Goal: Register for event/course

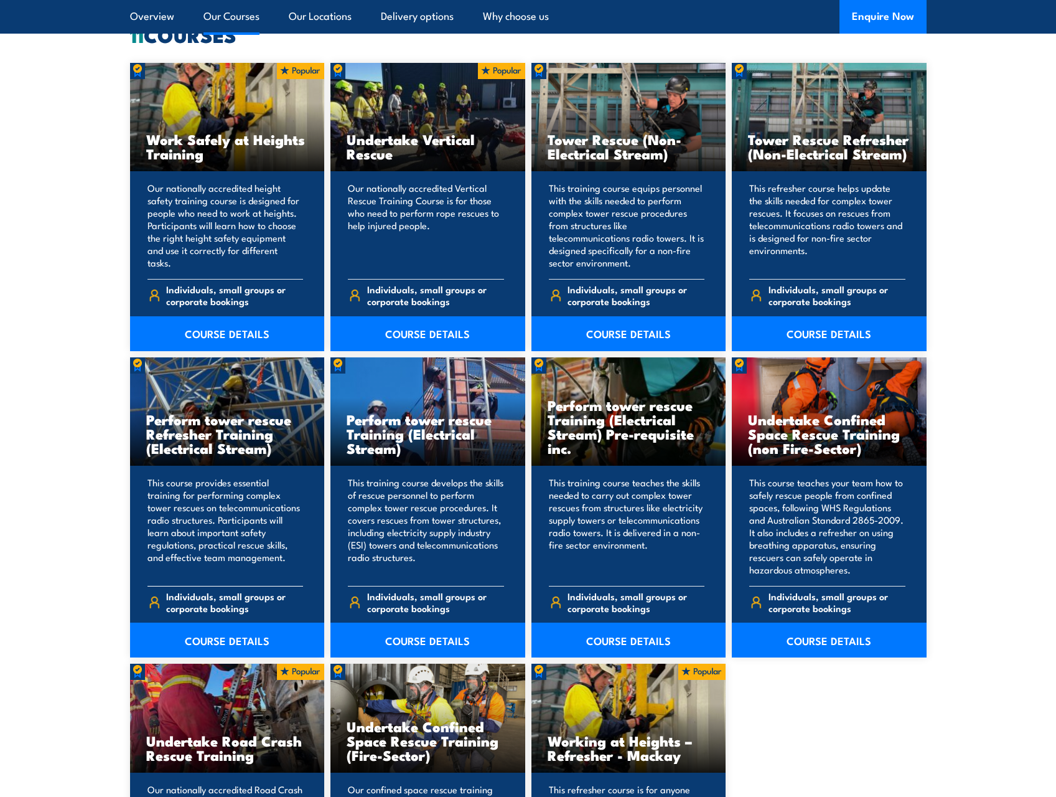
scroll to position [934, 0]
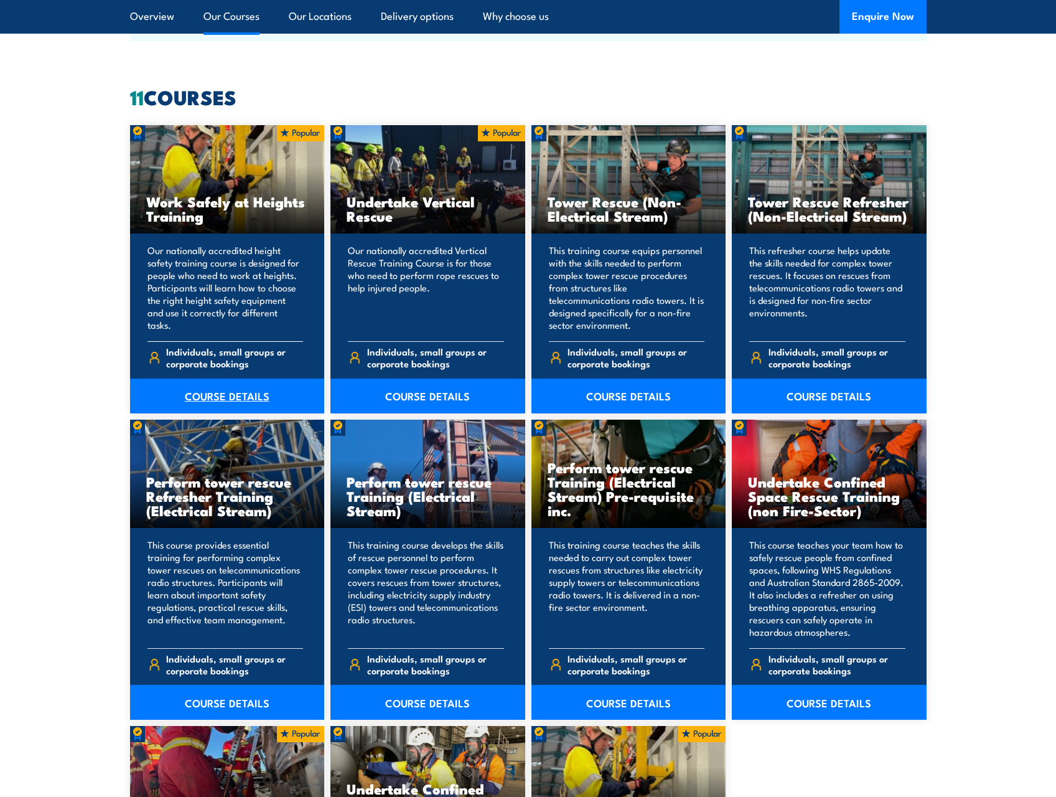
click at [213, 396] on link "COURSE DETAILS" at bounding box center [227, 395] width 195 height 35
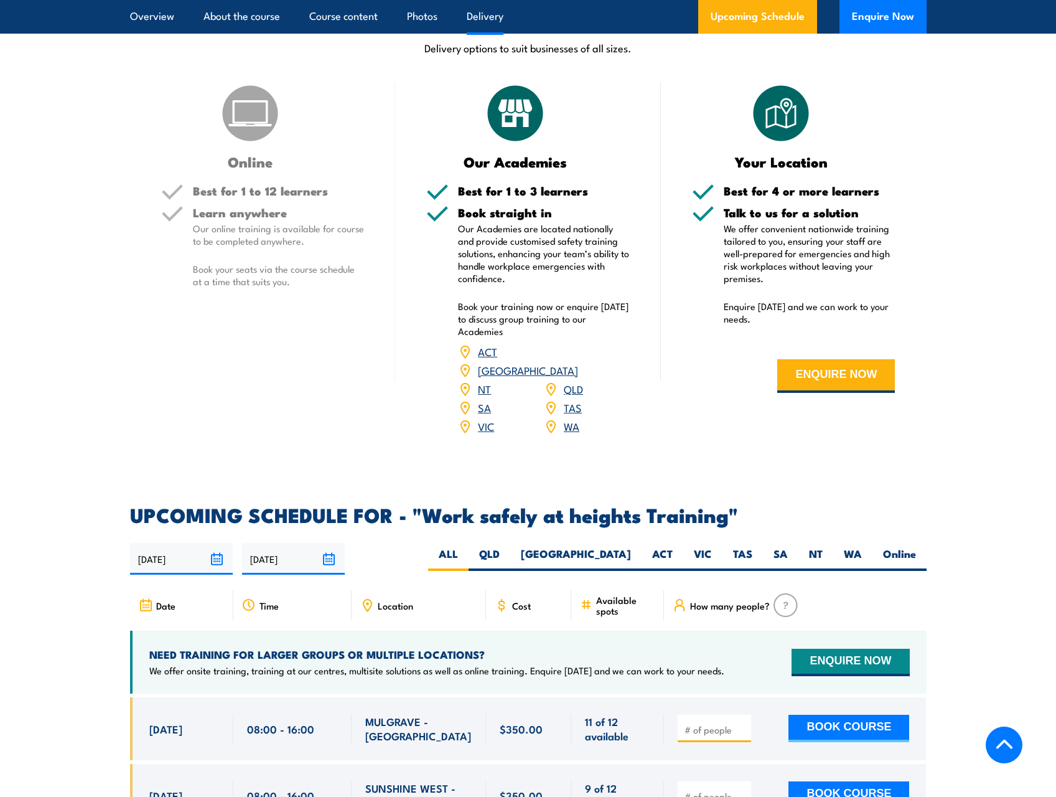
scroll to position [1805, 0]
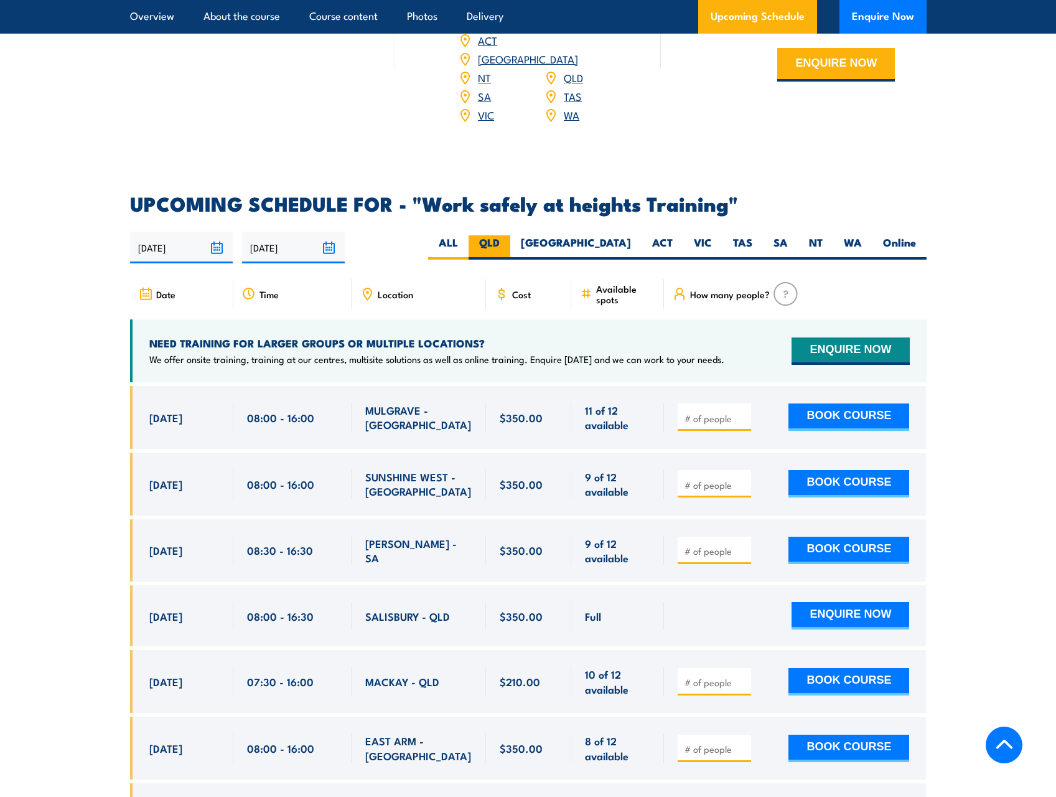
click at [510, 235] on label "QLD" at bounding box center [490, 247] width 42 height 24
click at [508, 235] on input "QLD" at bounding box center [504, 239] width 8 height 8
radio input "true"
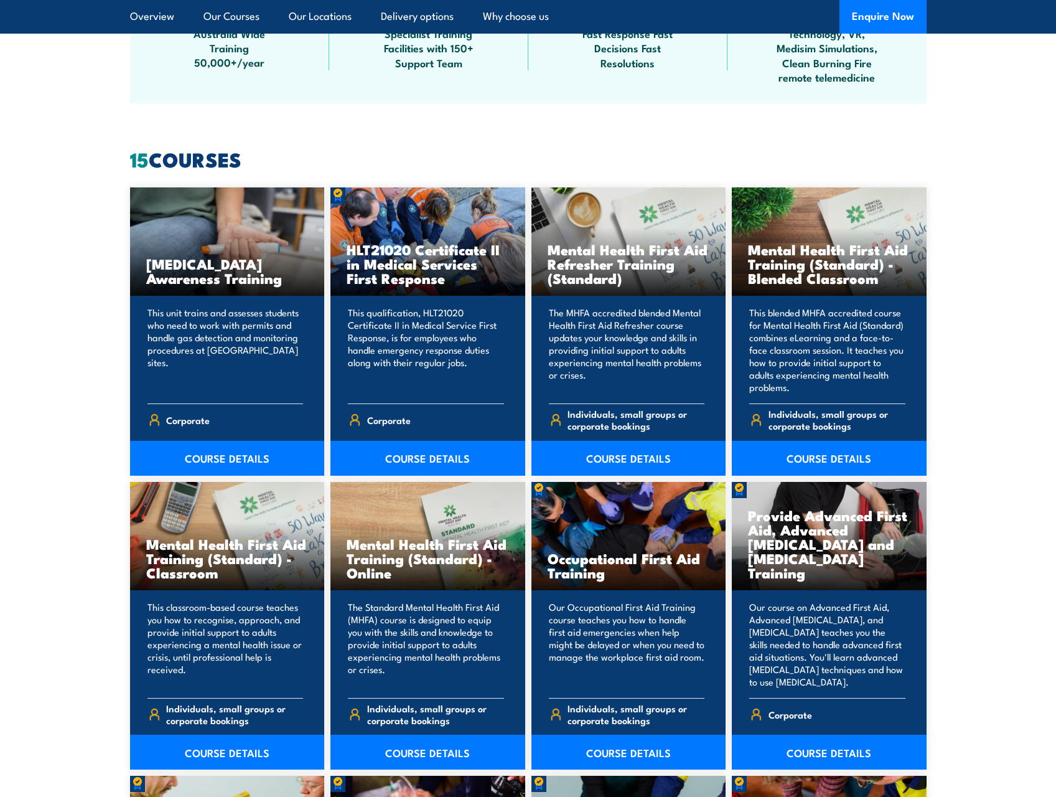
scroll to position [685, 0]
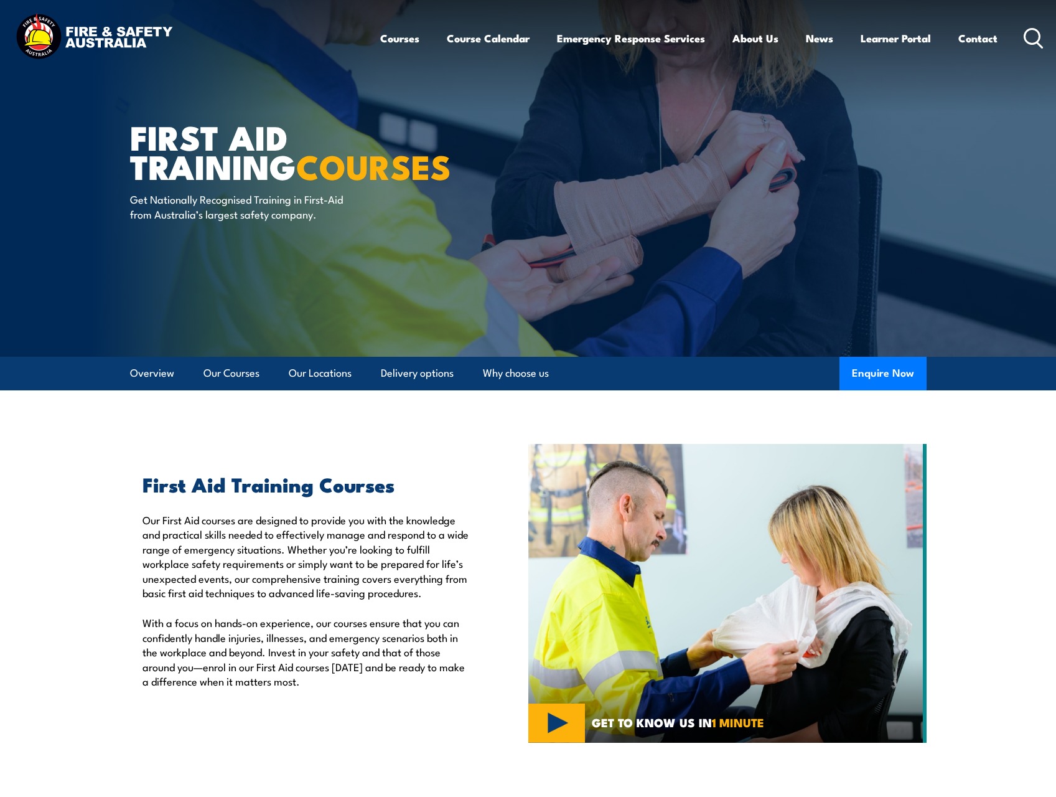
click at [1027, 37] on icon at bounding box center [1034, 38] width 20 height 21
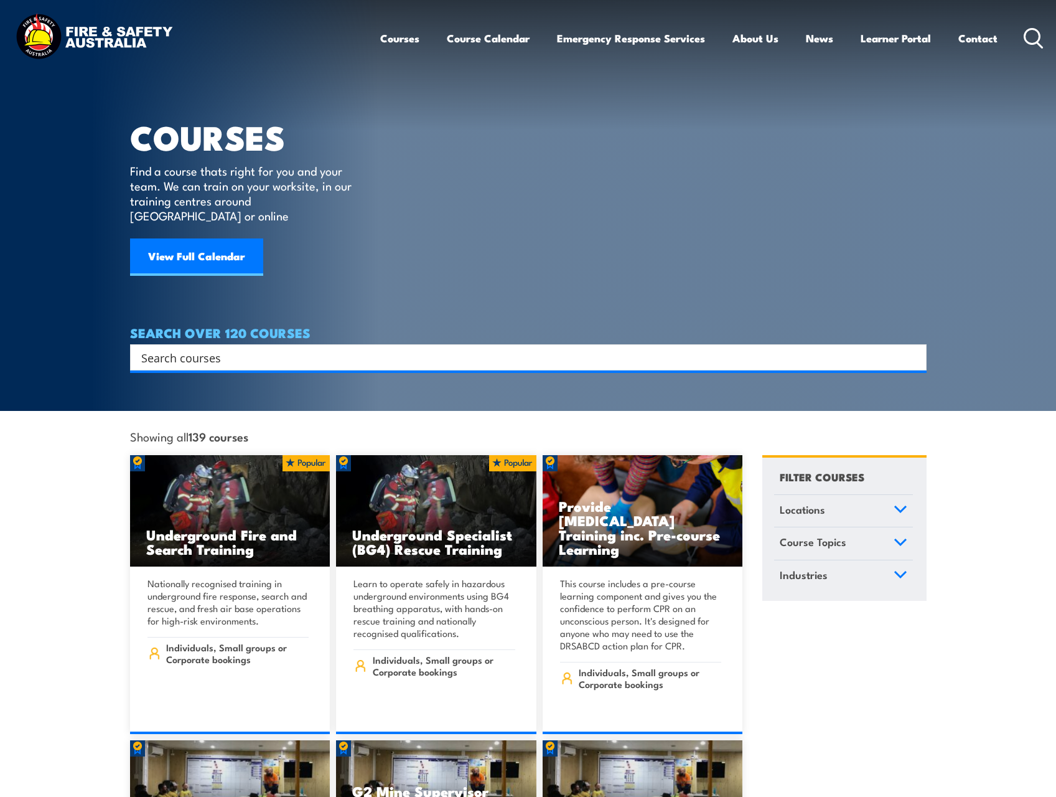
click at [201, 348] on input "Search input" at bounding box center [520, 357] width 758 height 19
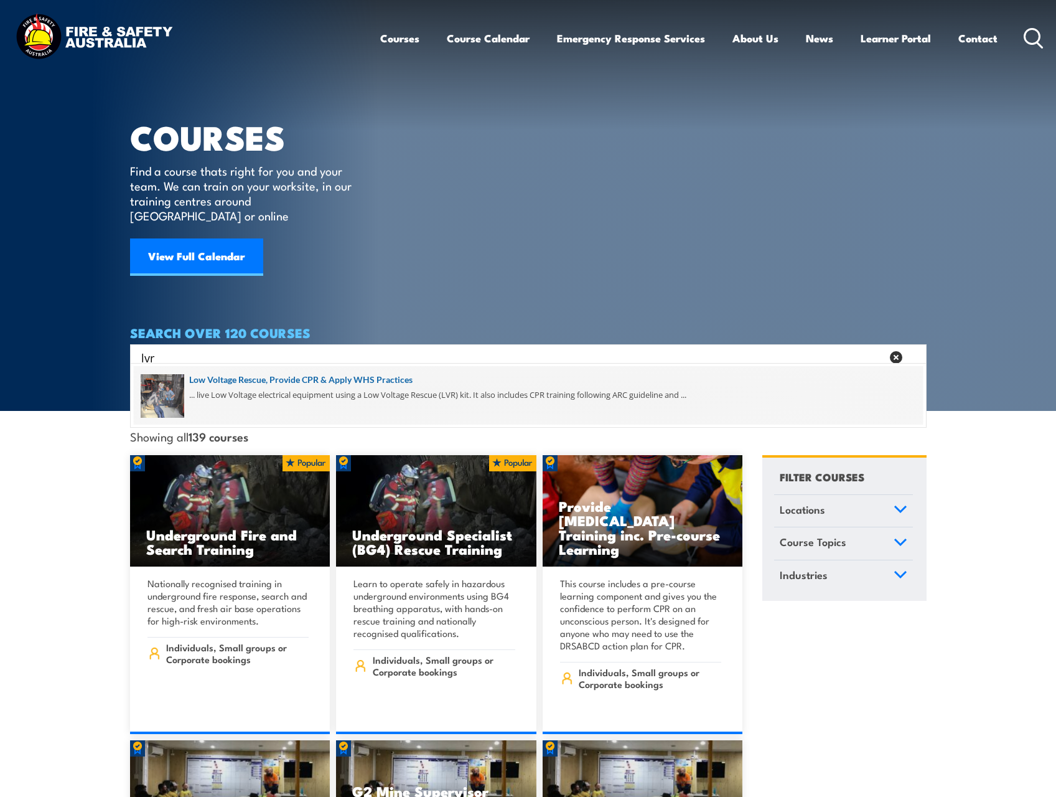
type input "lvr"
click at [297, 384] on span at bounding box center [528, 395] width 789 height 58
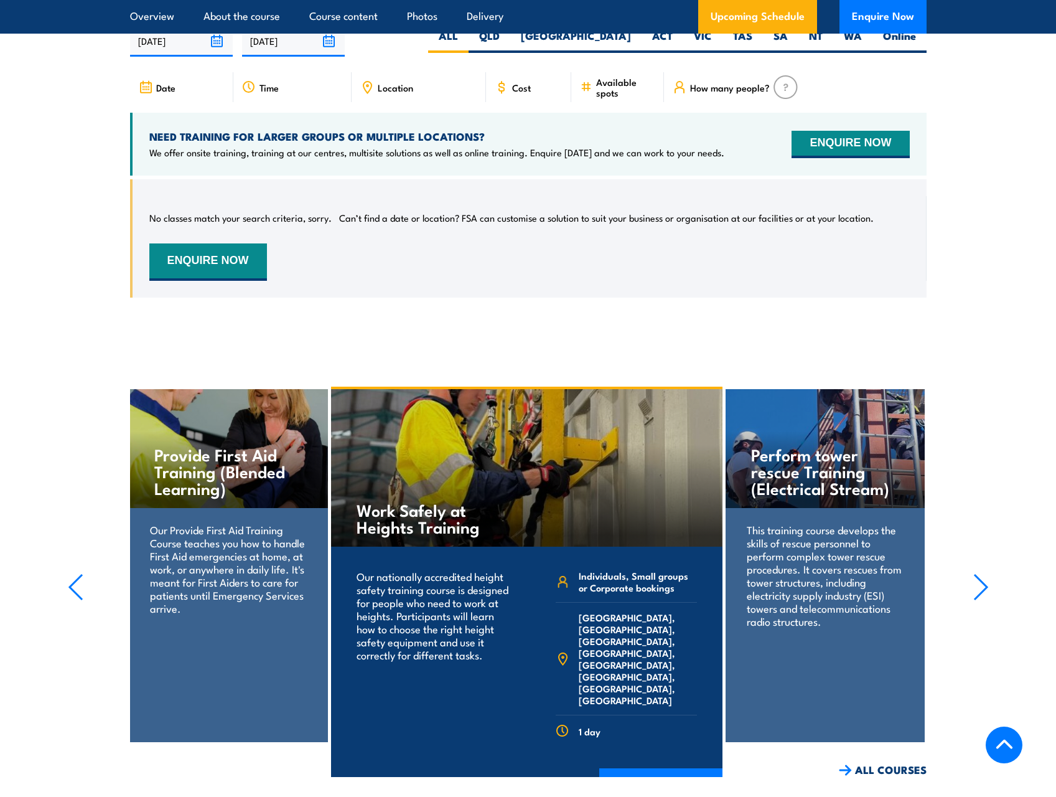
scroll to position [2054, 0]
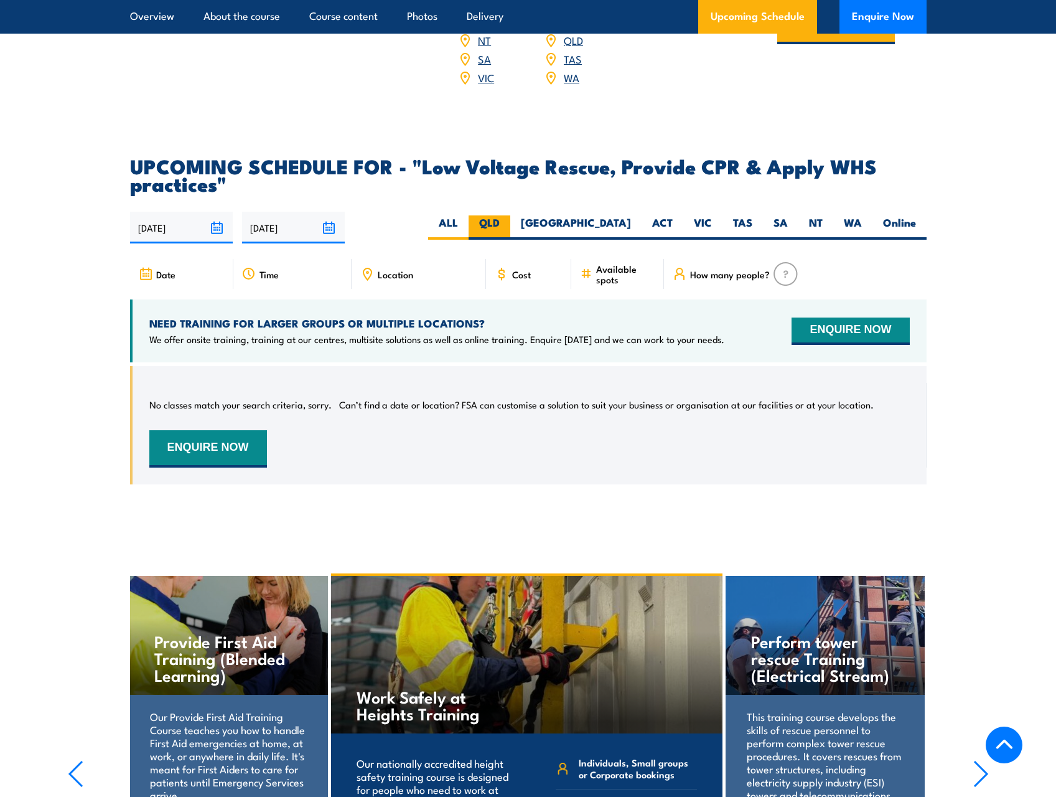
click at [510, 232] on label "QLD" at bounding box center [490, 227] width 42 height 24
click at [508, 223] on input "QLD" at bounding box center [504, 219] width 8 height 8
radio input "true"
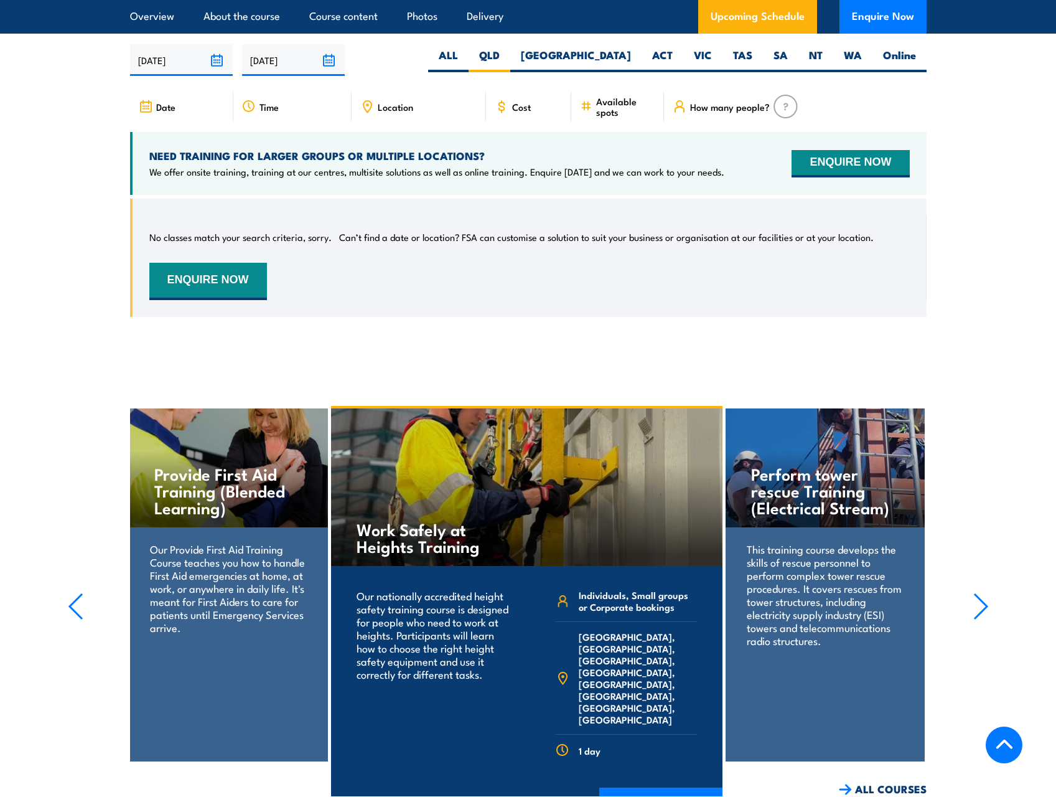
scroll to position [2097, 0]
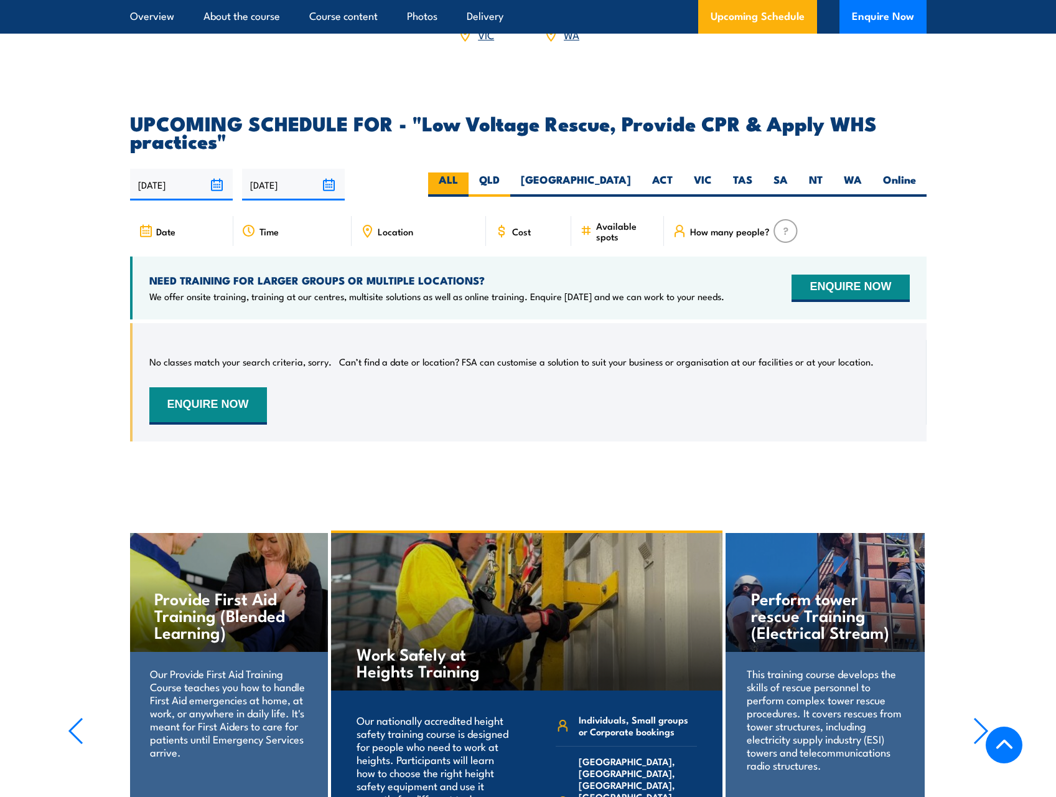
click at [469, 197] on label "ALL" at bounding box center [448, 184] width 40 height 24
click at [466, 180] on input "ALL" at bounding box center [462, 176] width 8 height 8
radio input "true"
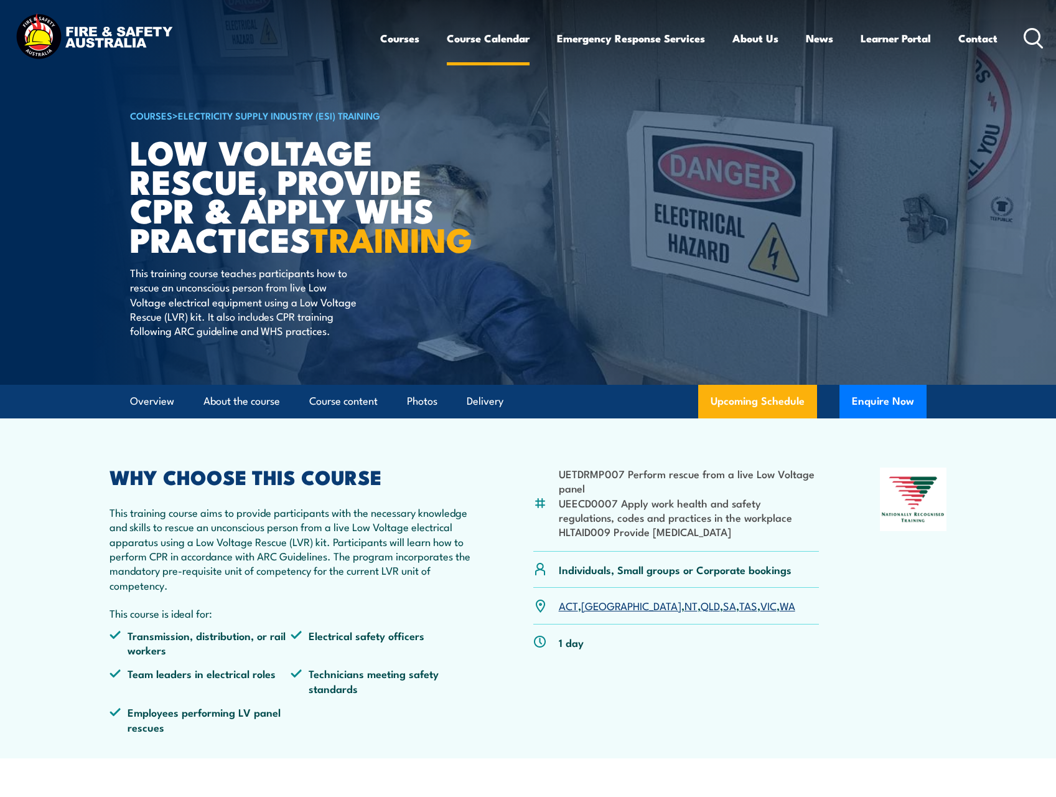
click at [483, 44] on link "Course Calendar" at bounding box center [488, 38] width 83 height 33
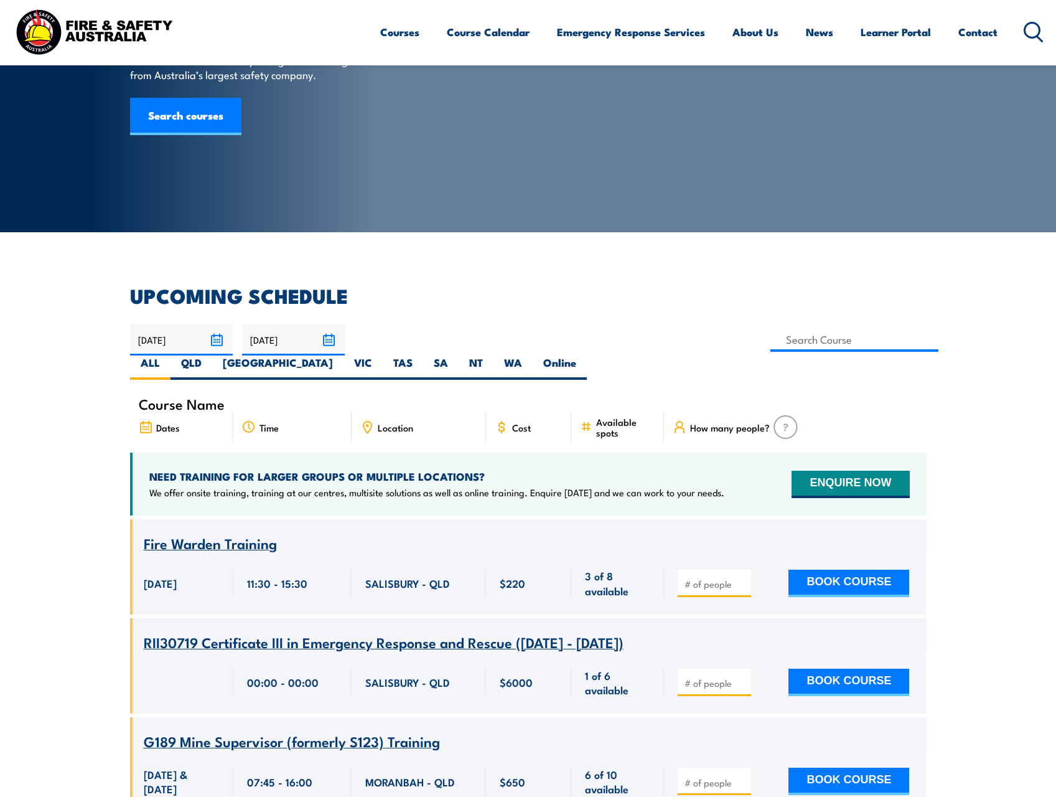
scroll to position [124, 0]
click at [212, 355] on label "QLD" at bounding box center [192, 367] width 42 height 24
click at [210, 355] on input "QLD" at bounding box center [206, 359] width 8 height 8
radio input "true"
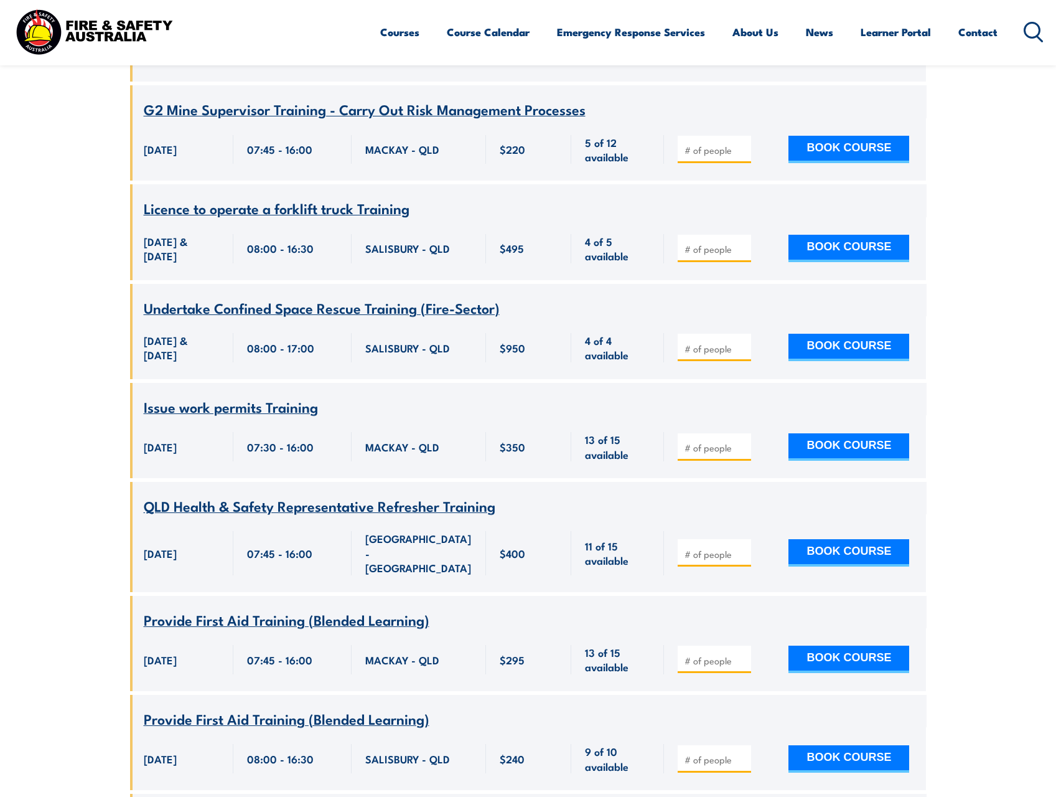
scroll to position [3211, 0]
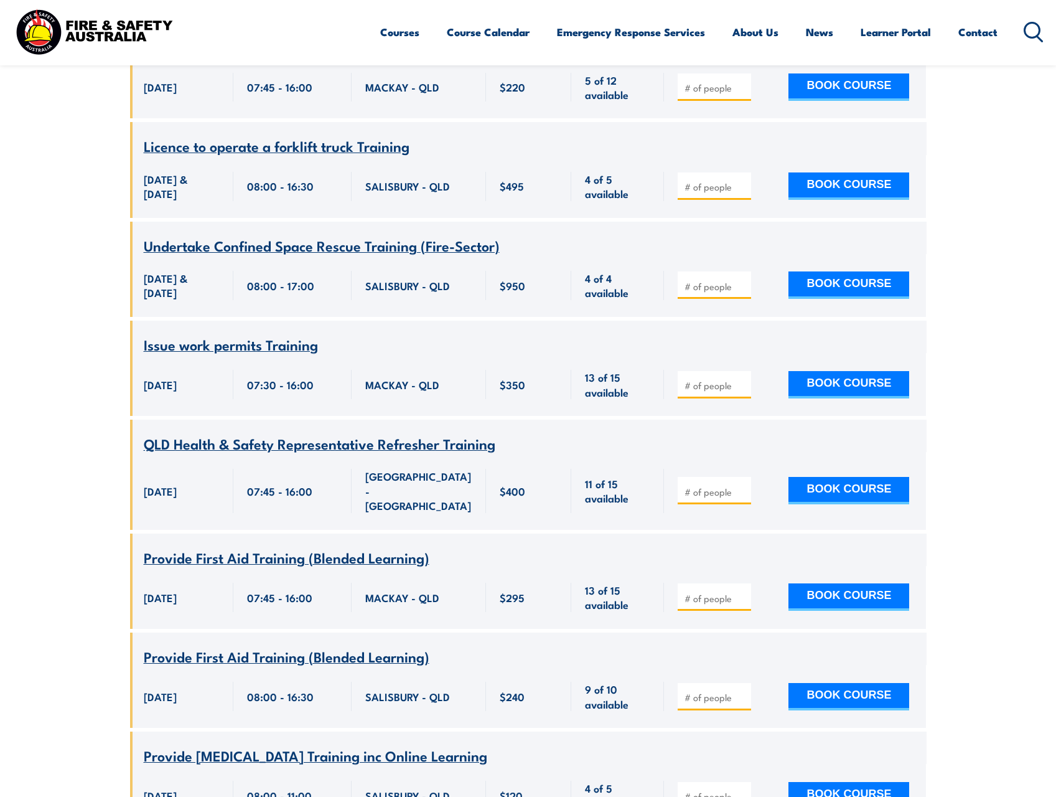
click at [246, 546] on span "Provide First Aid Training (Blended Learning)" at bounding box center [287, 556] width 286 height 21
